Goal: Contribute content

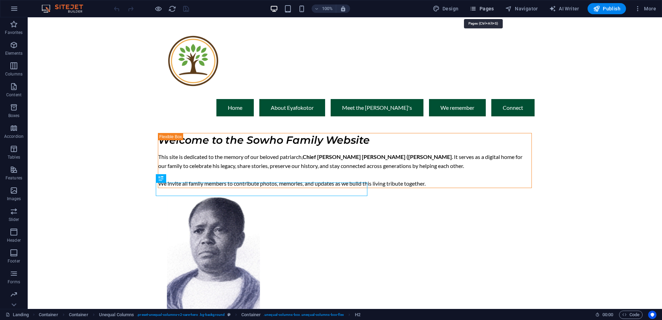
click at [476, 10] on icon "button" at bounding box center [473, 8] width 7 height 7
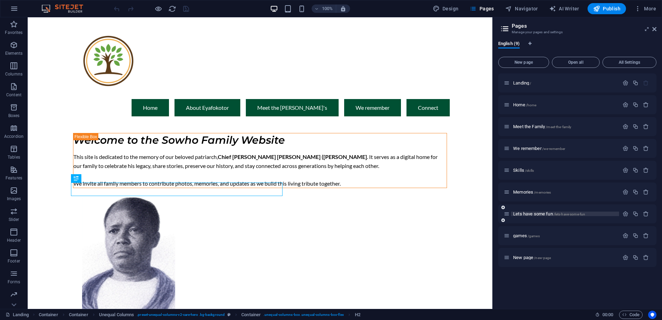
click at [516, 213] on span "Lets have some fun /lets-have-some-fun" at bounding box center [549, 213] width 72 height 5
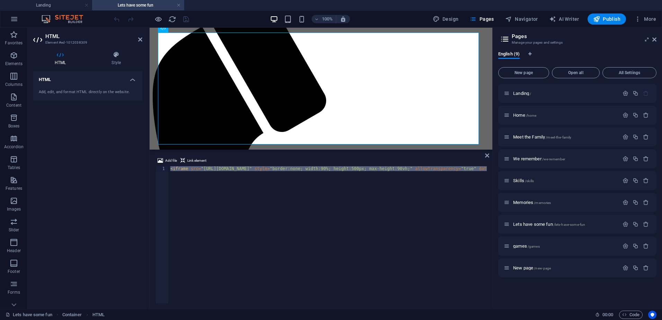
type textarea "<iframe src="[URL][DOMAIN_NAME]" style="border:none; width:90%; height:500px; m…"
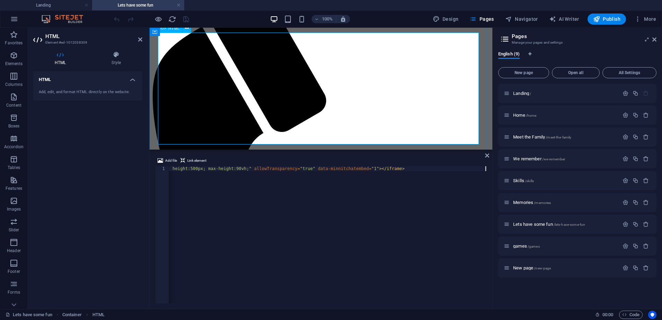
scroll to position [0, 0]
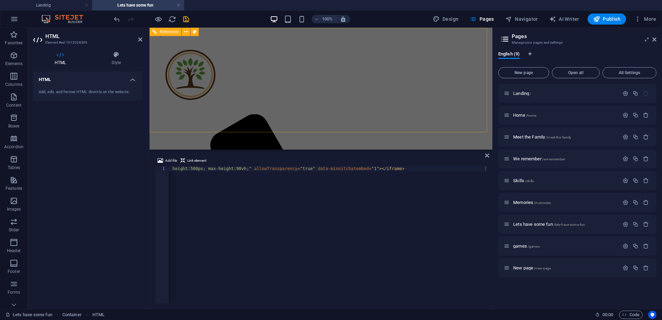
click at [312, 73] on div "Menu Home About [PERSON_NAME] Meet the Sowho's We remember Connect" at bounding box center [320, 318] width 337 height 563
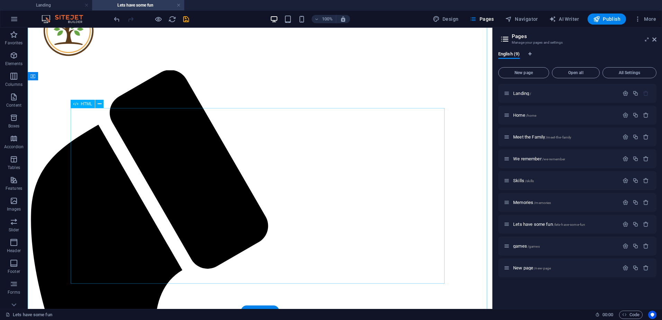
scroll to position [35, 0]
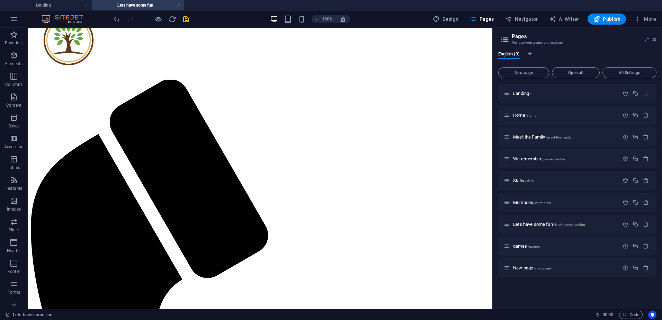
click at [186, 18] on icon "save" at bounding box center [186, 19] width 8 height 8
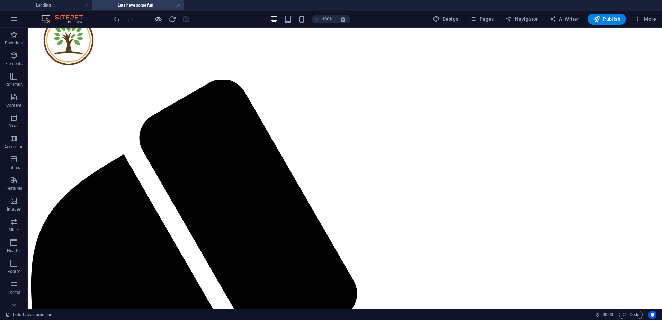
click at [156, 20] on icon "button" at bounding box center [158, 19] width 8 height 8
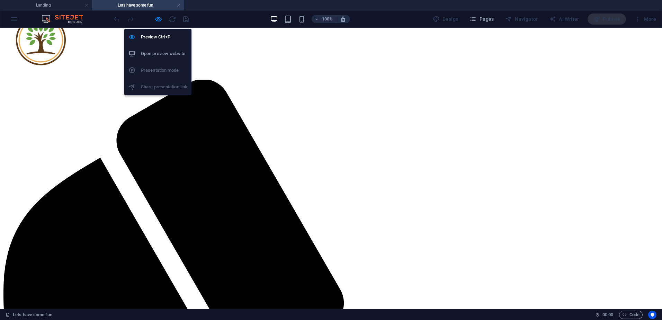
click at [157, 56] on h6 "Open preview website" at bounding box center [164, 54] width 46 height 8
click at [158, 19] on icon "button" at bounding box center [158, 19] width 8 height 8
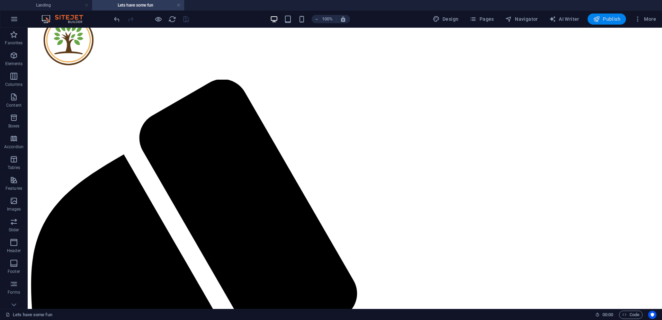
click at [599, 18] on icon "button" at bounding box center [596, 19] width 7 height 7
